Goal: Check status: Check status

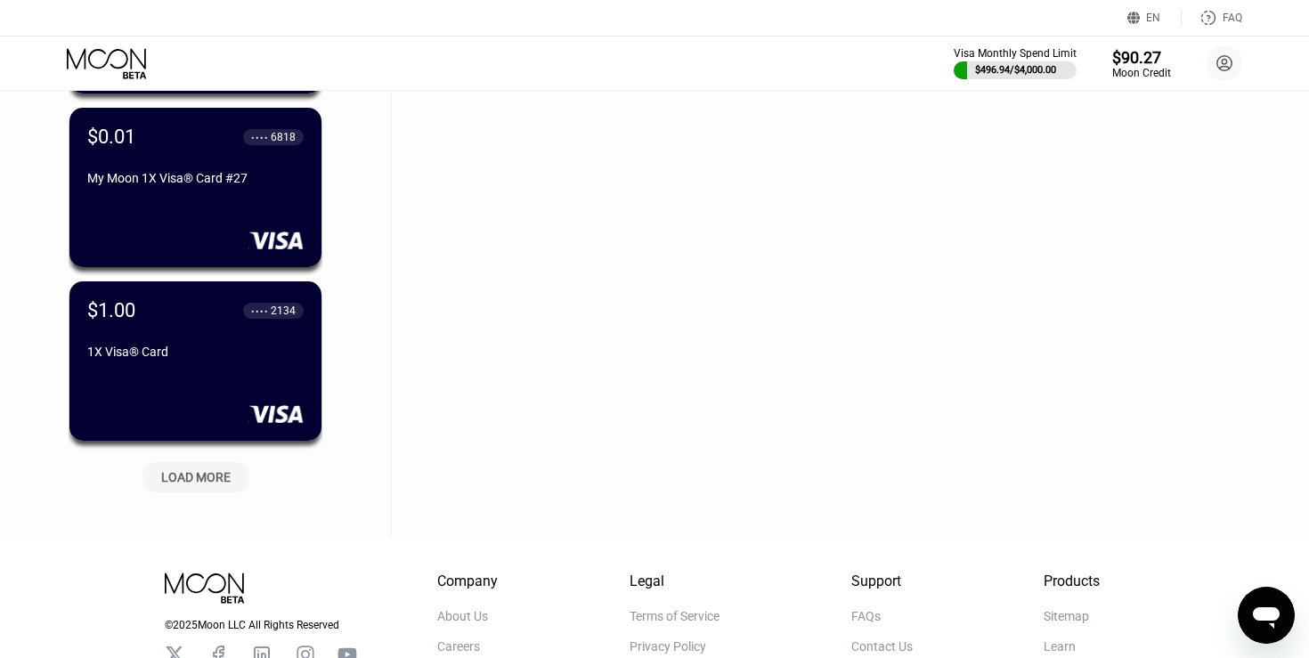
scroll to position [2386, 0]
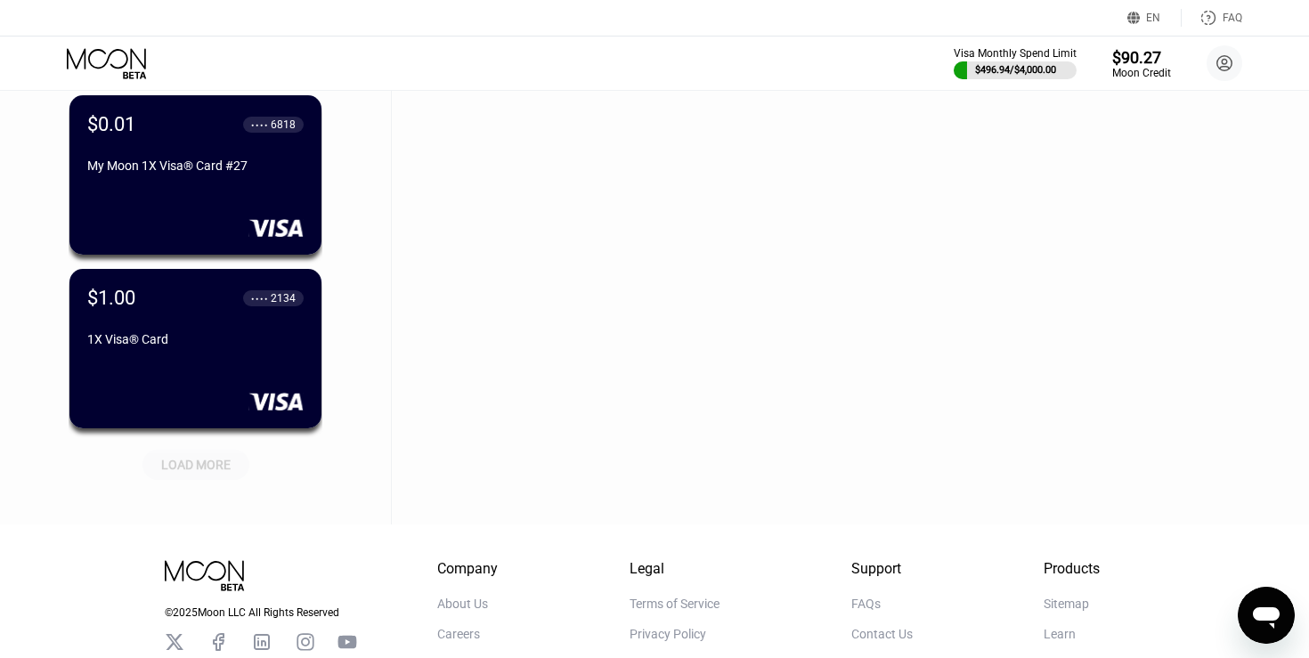
click at [228, 467] on div "LOAD MORE" at bounding box center [195, 465] width 69 height 16
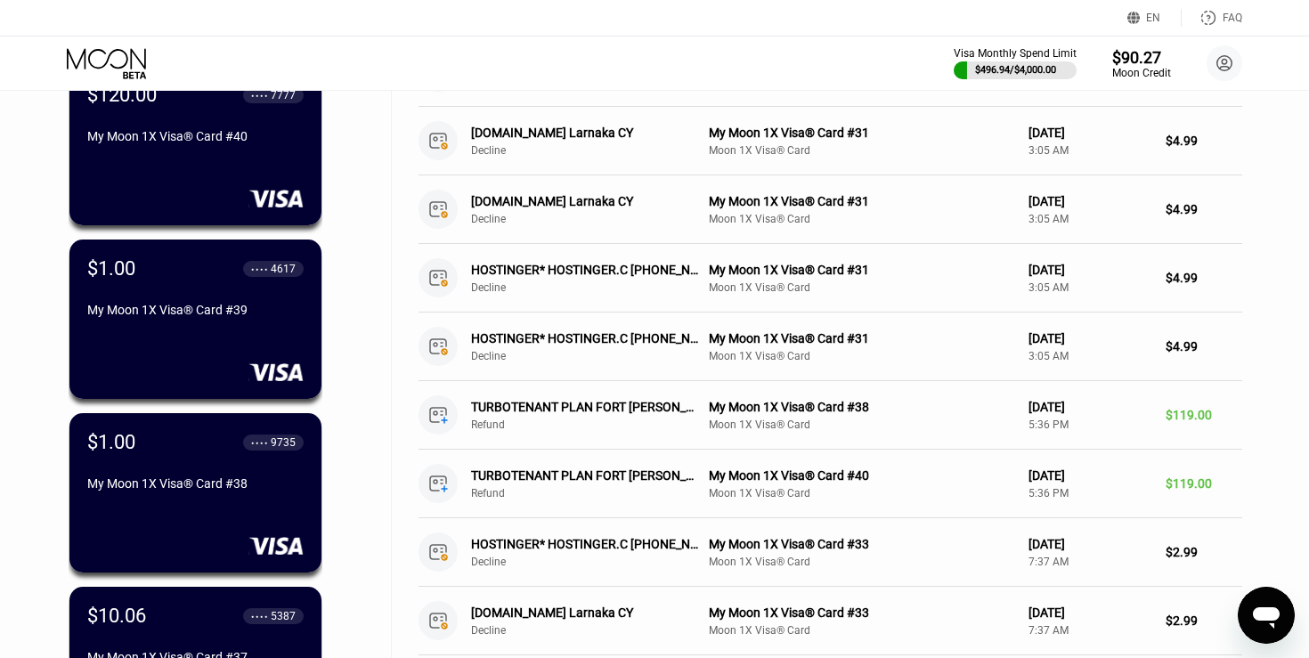
scroll to position [163, 0]
